Goal: Information Seeking & Learning: Learn about a topic

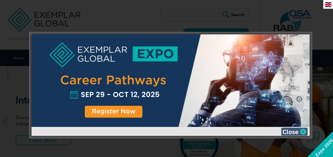
click at [291, 131] on img at bounding box center [294, 132] width 26 height 8
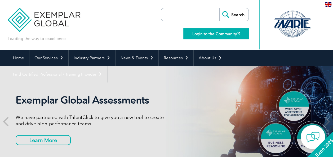
click at [207, 32] on link "Login to the Community" at bounding box center [215, 33] width 65 height 11
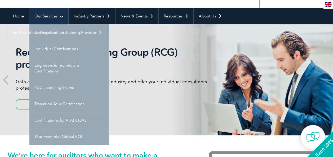
scroll to position [42, 0]
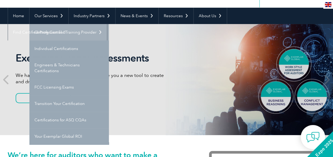
click at [56, 35] on link "Getting Certified" at bounding box center [68, 32] width 79 height 16
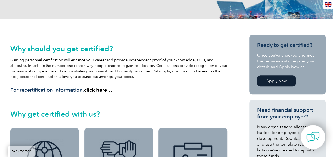
scroll to position [100, 0]
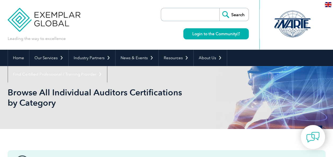
click at [328, 5] on img at bounding box center [328, 4] width 7 height 5
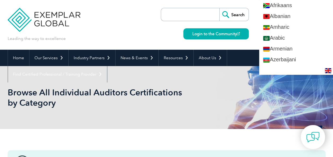
click at [159, 25] on div "Leading the way to excellence Search" at bounding box center [167, 25] width 318 height 50
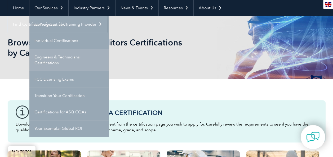
scroll to position [51, 0]
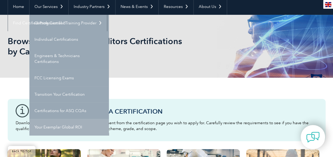
click at [54, 127] on link "Your Exemplar Global ROI" at bounding box center [68, 127] width 79 height 16
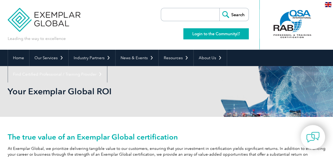
click at [209, 32] on link "Login to the Community" at bounding box center [215, 33] width 65 height 11
